Goal: Transaction & Acquisition: Purchase product/service

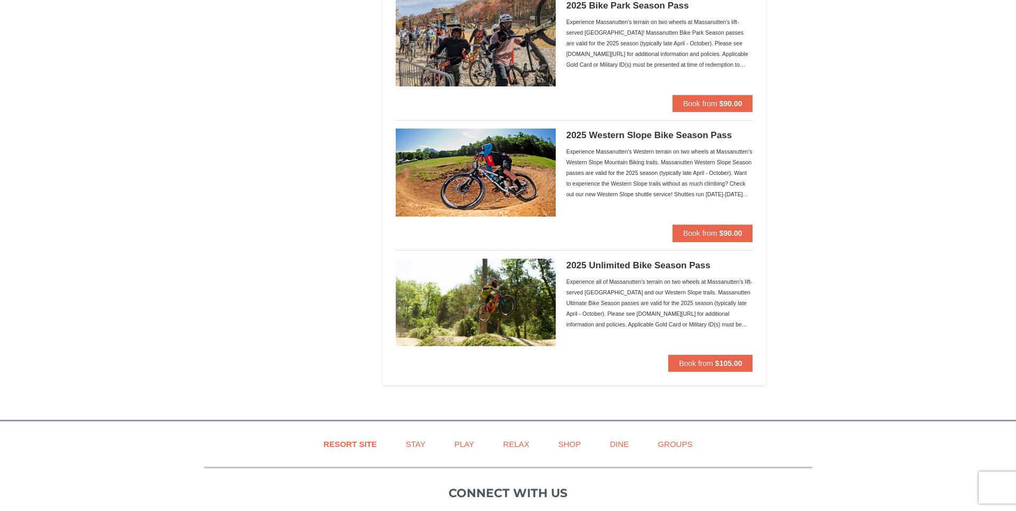
scroll to position [1091, 0]
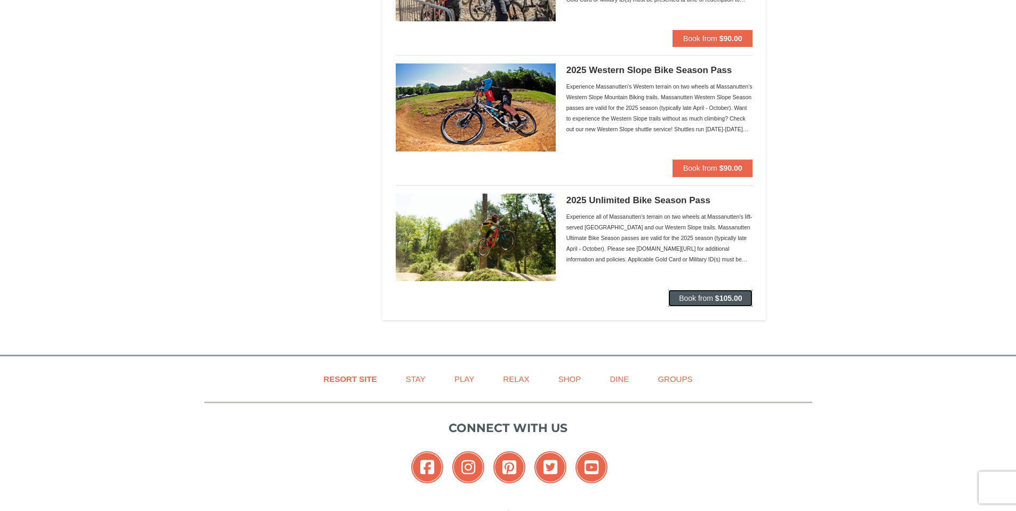
click at [731, 302] on button "Book from $105.00" at bounding box center [711, 298] width 84 height 17
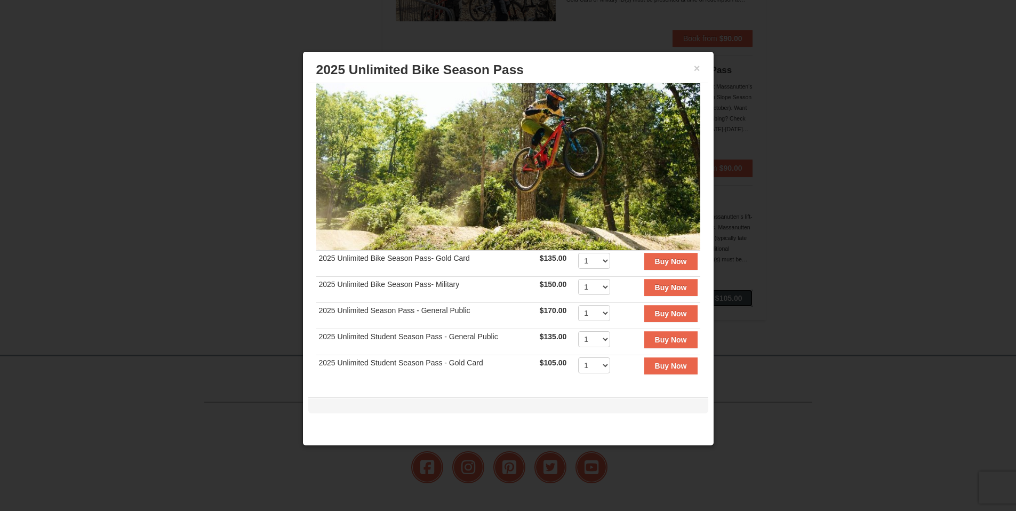
scroll to position [52, 0]
click at [698, 70] on button "×" at bounding box center [697, 68] width 6 height 11
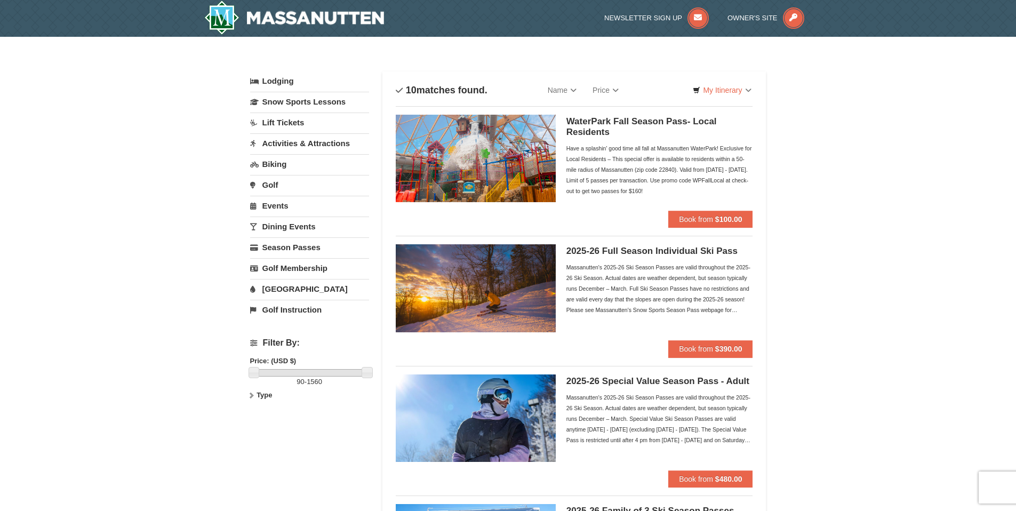
scroll to position [0, 0]
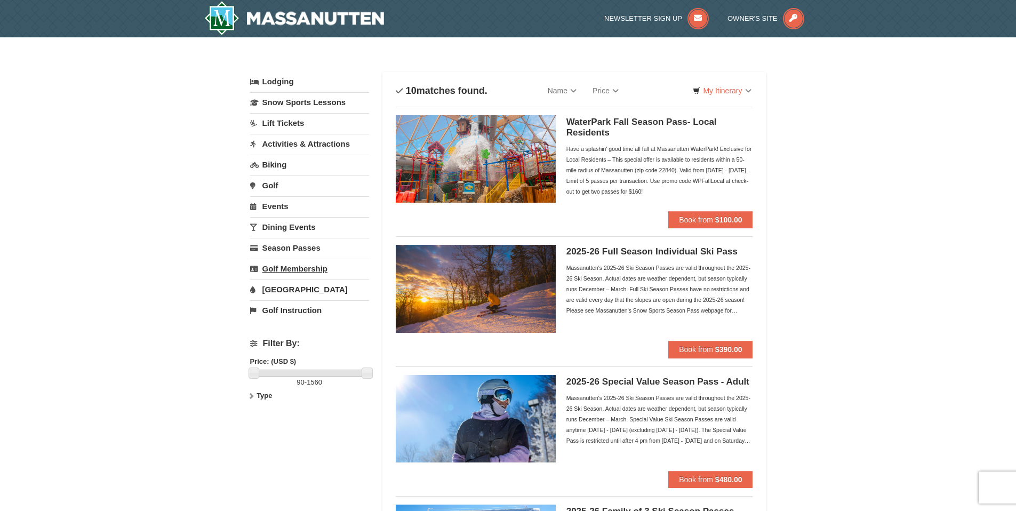
click at [312, 273] on link "Golf Membership" at bounding box center [309, 269] width 119 height 20
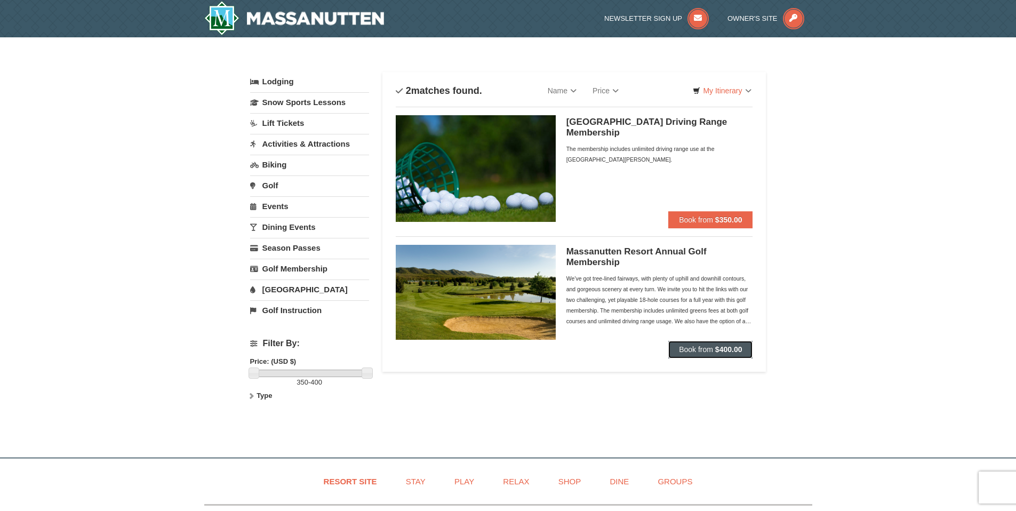
click at [719, 351] on strong "$400.00" at bounding box center [729, 349] width 27 height 9
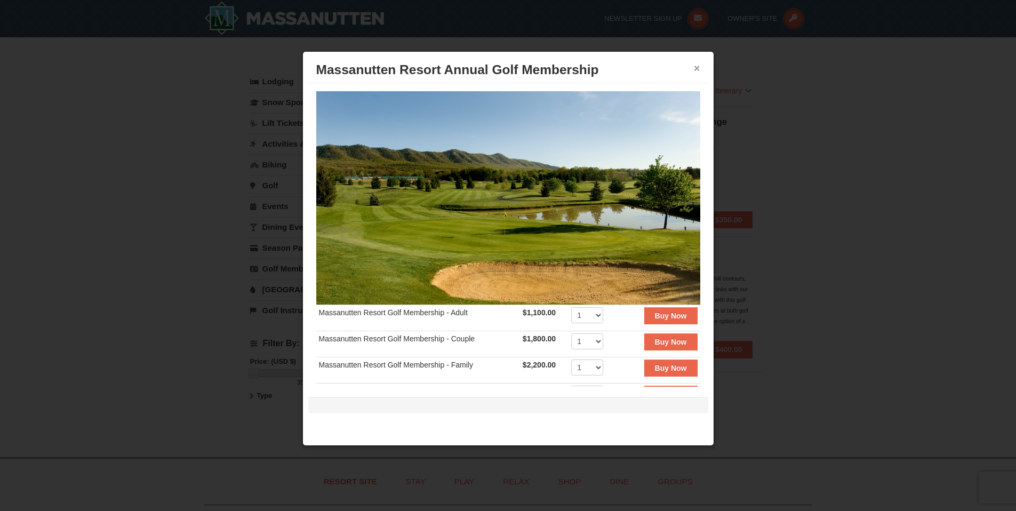
click at [697, 73] on button "×" at bounding box center [697, 68] width 6 height 11
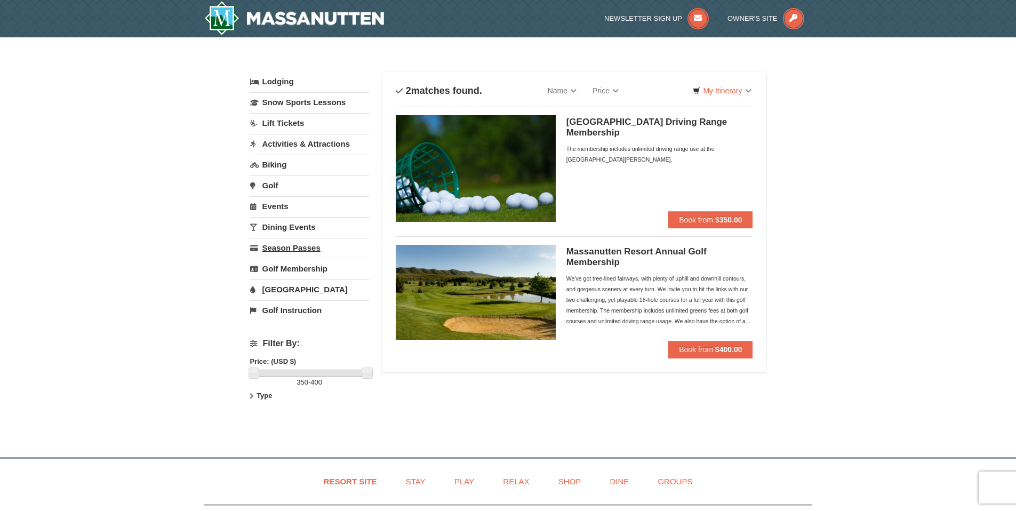
click at [312, 250] on link "Season Passes" at bounding box center [309, 248] width 119 height 20
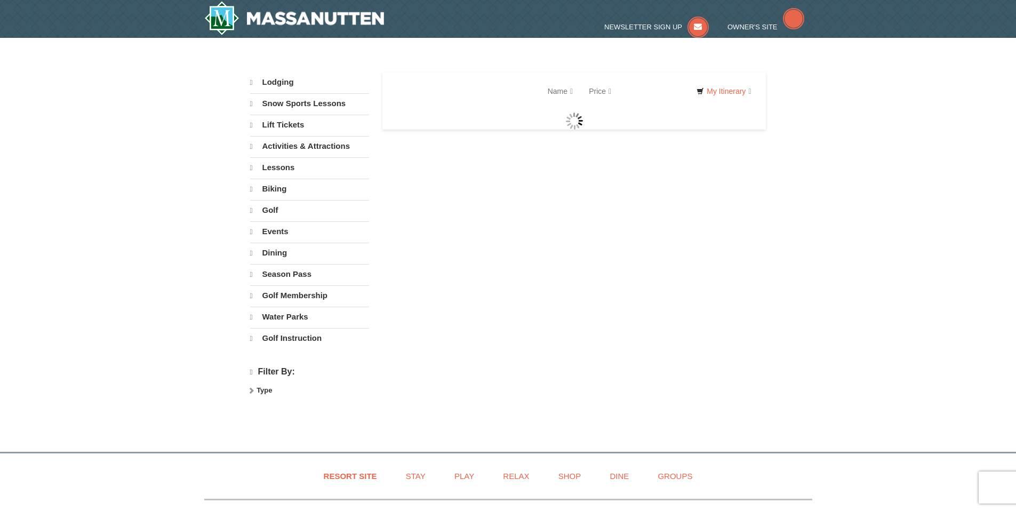
select select "10"
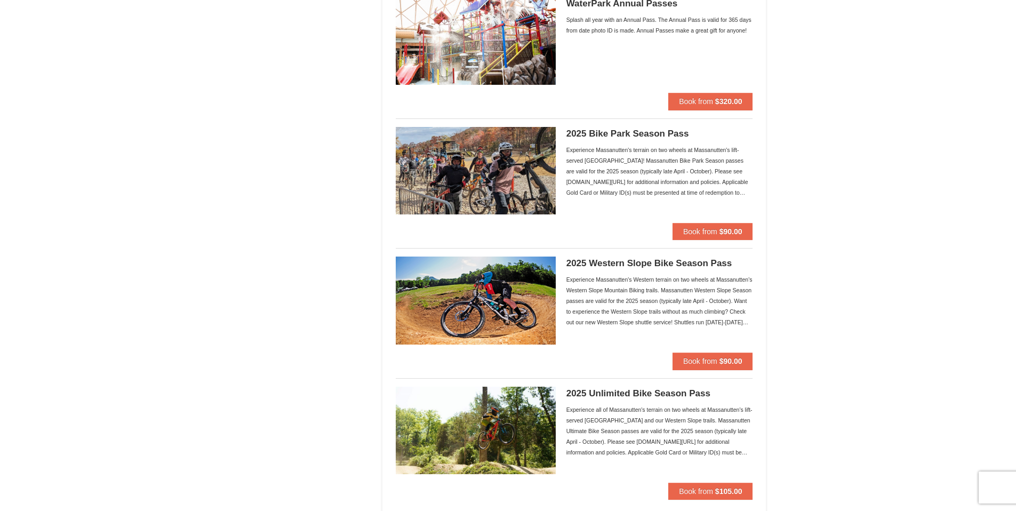
scroll to position [898, 0]
